Goal: Navigation & Orientation: Find specific page/section

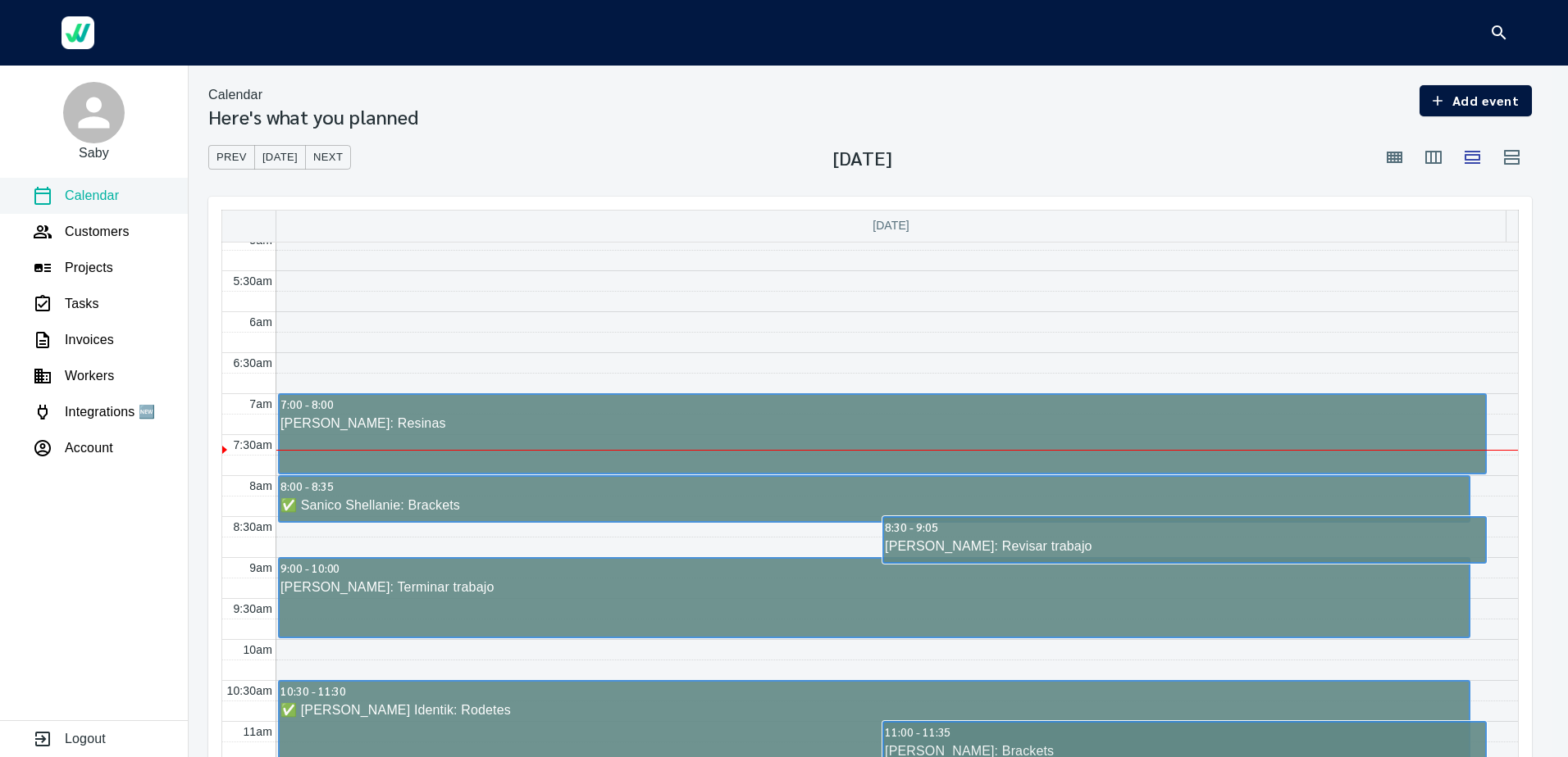
scroll to position [418, 0]
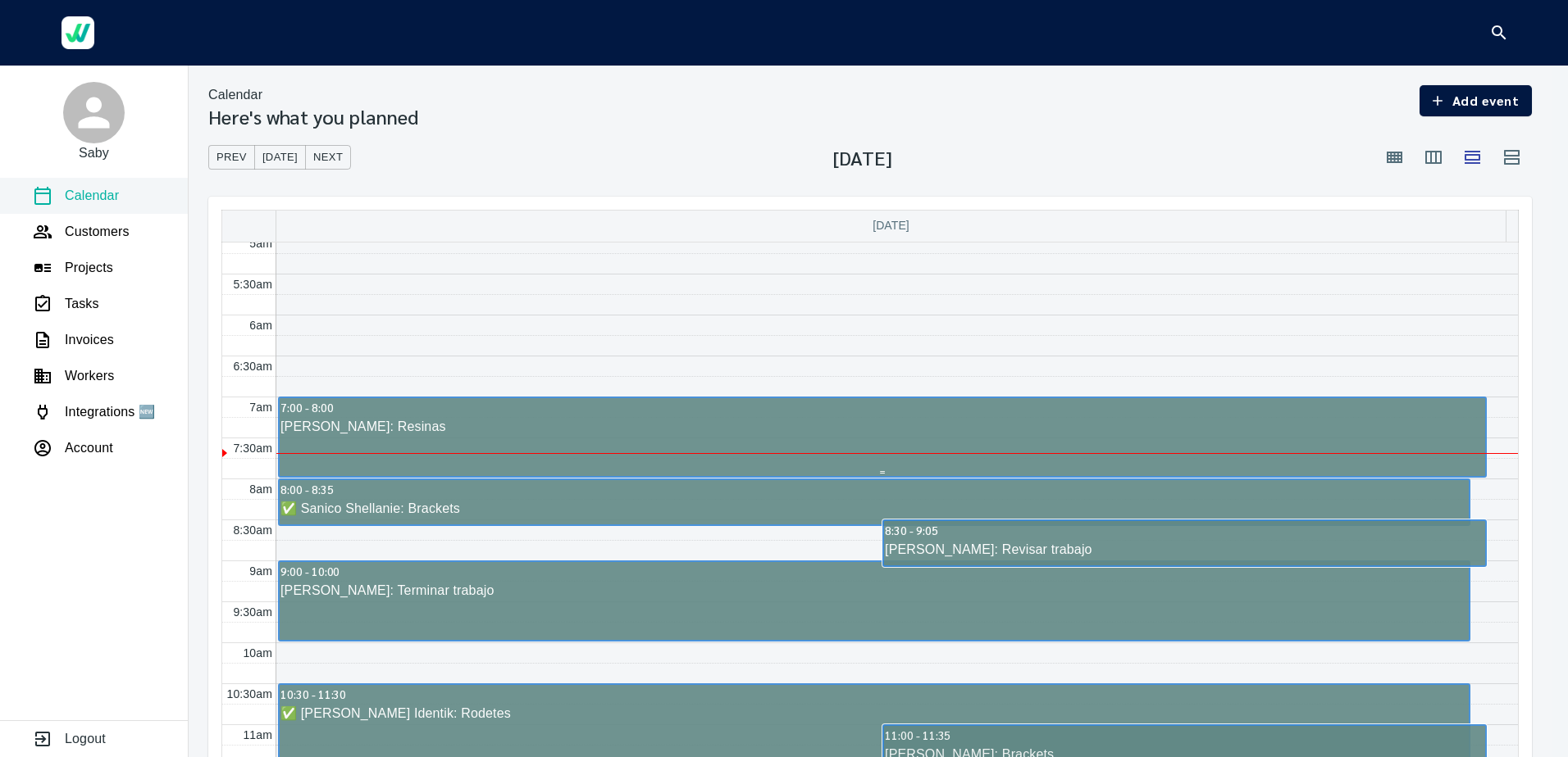
click at [392, 422] on div "[PERSON_NAME]: Resinas" at bounding box center [882, 427] width 1205 height 20
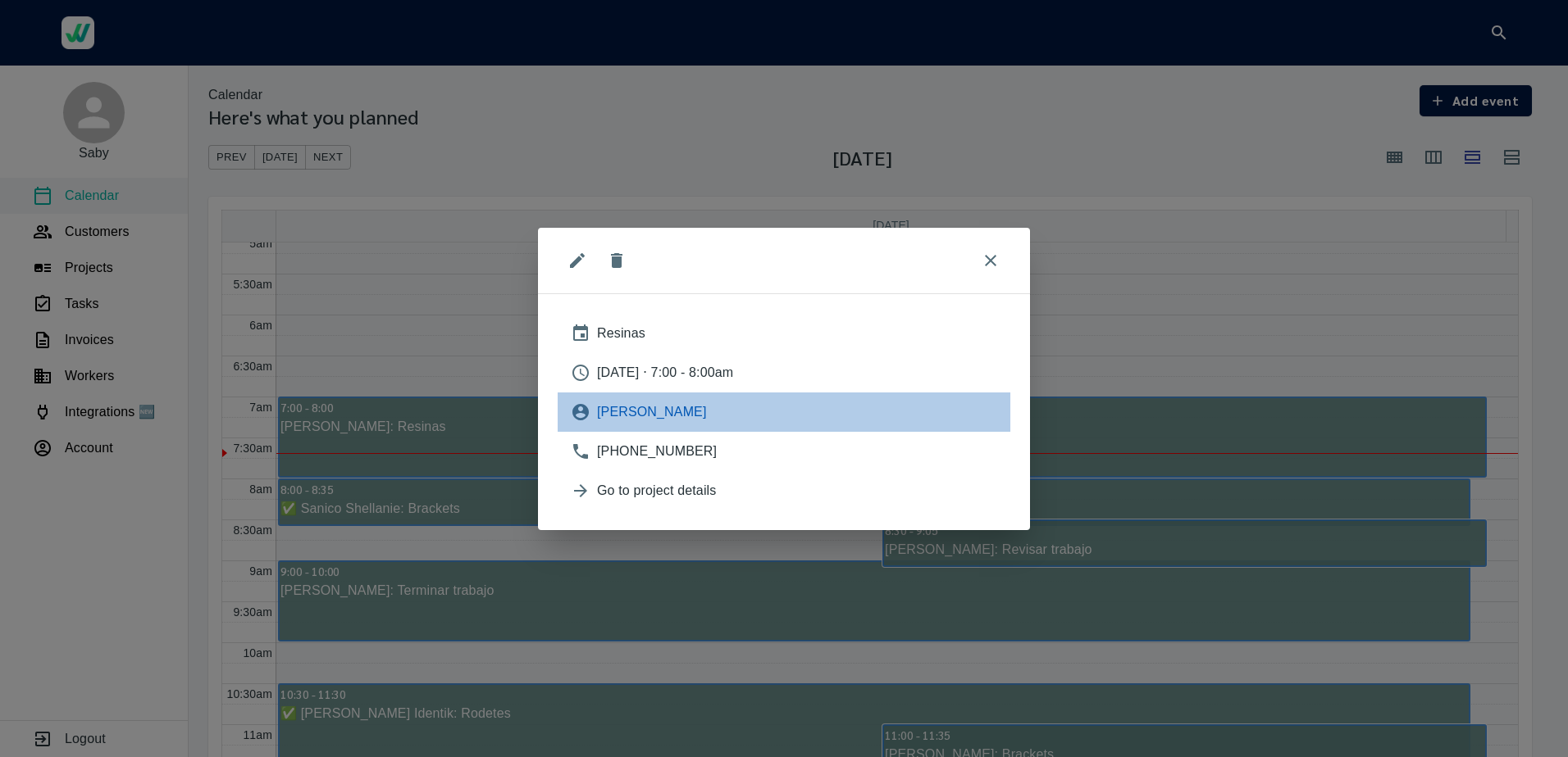
click at [620, 403] on span "[PERSON_NAME]" at bounding box center [797, 413] width 400 height 20
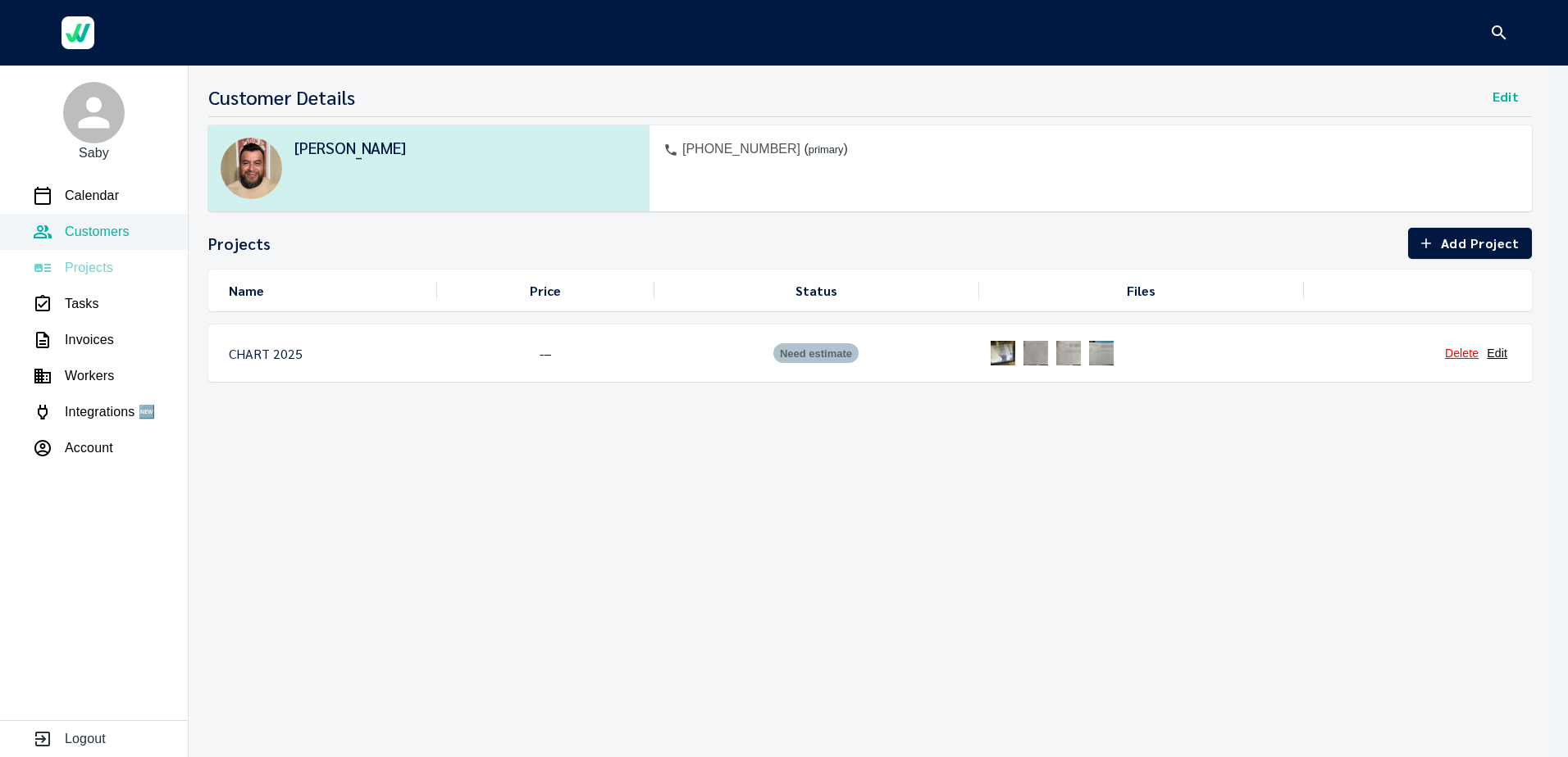
click at [85, 271] on p "Projects" at bounding box center [89, 268] width 48 height 20
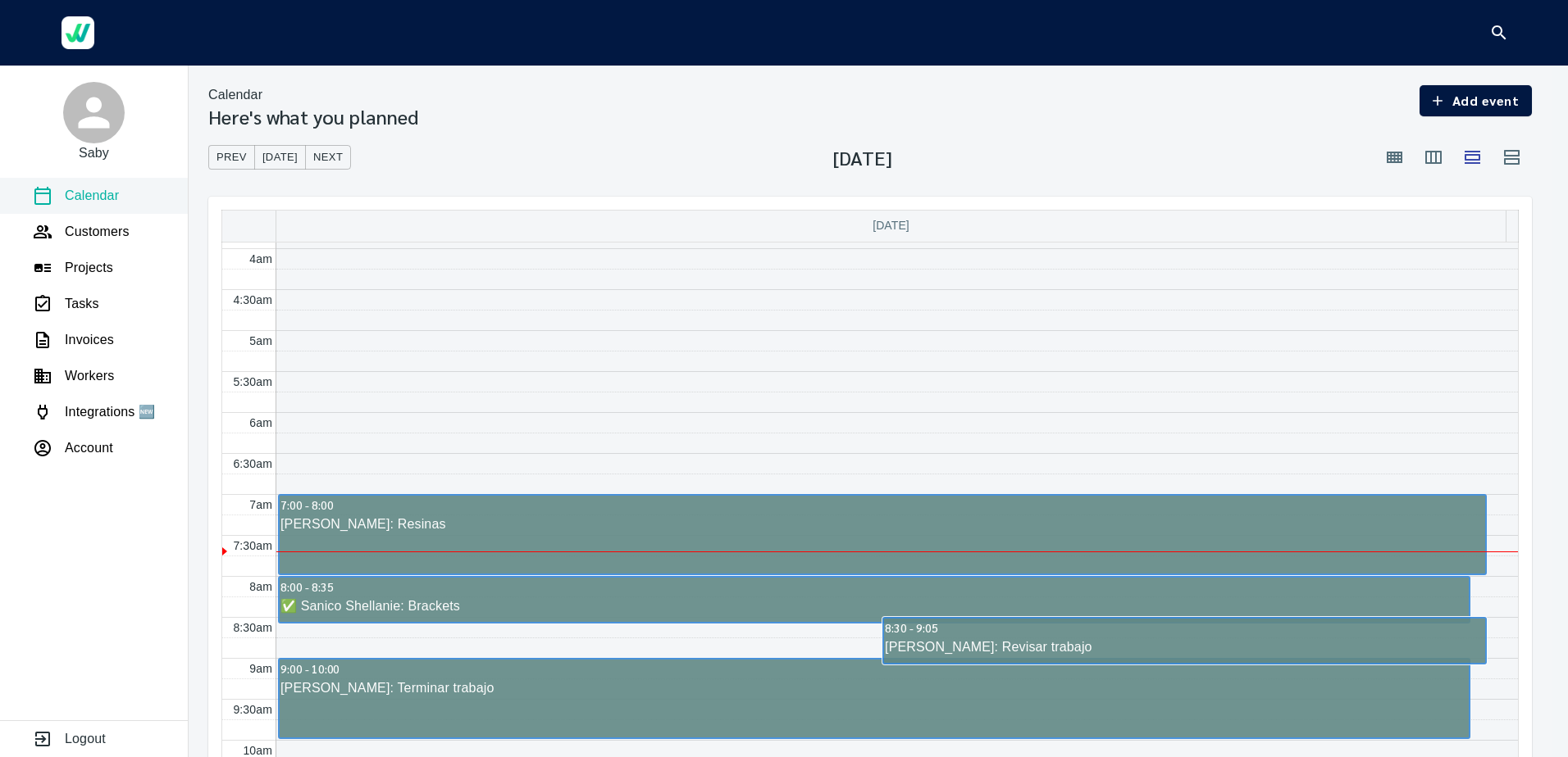
scroll to position [310, 0]
